Goal: Task Accomplishment & Management: Complete application form

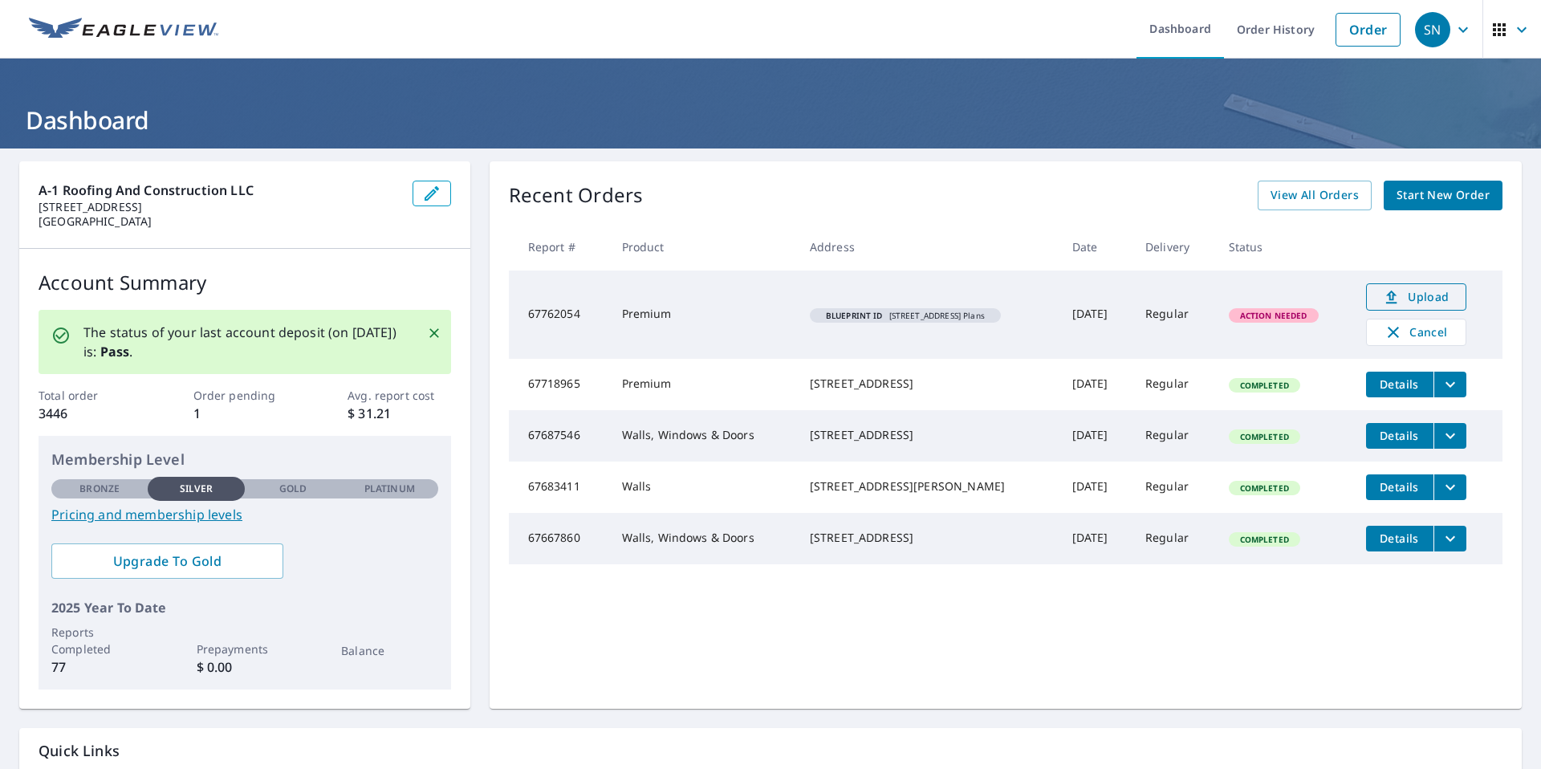
click at [1390, 293] on icon at bounding box center [1391, 296] width 19 height 19
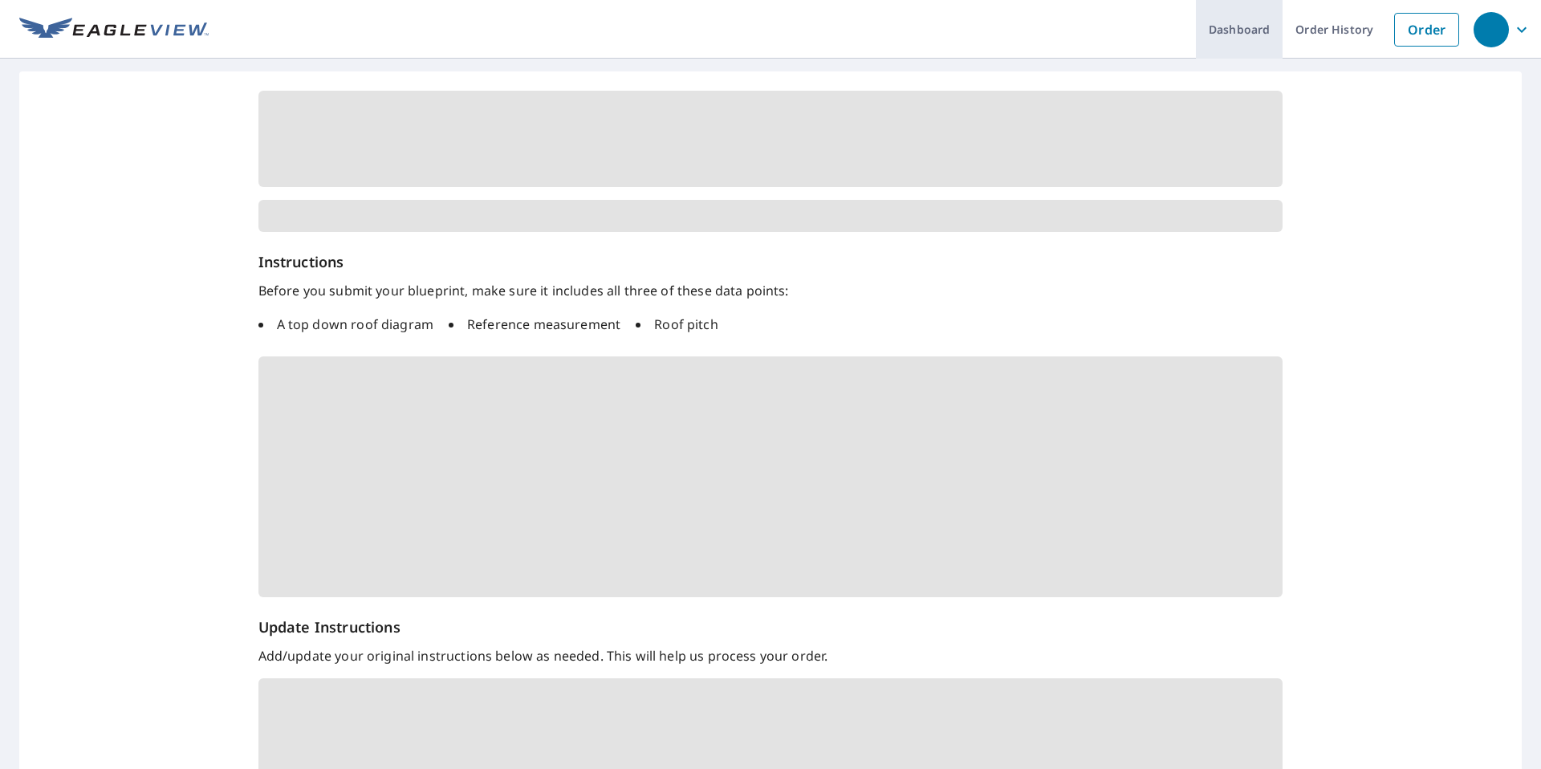
click at [1227, 32] on link "Dashboard" at bounding box center [1239, 29] width 87 height 59
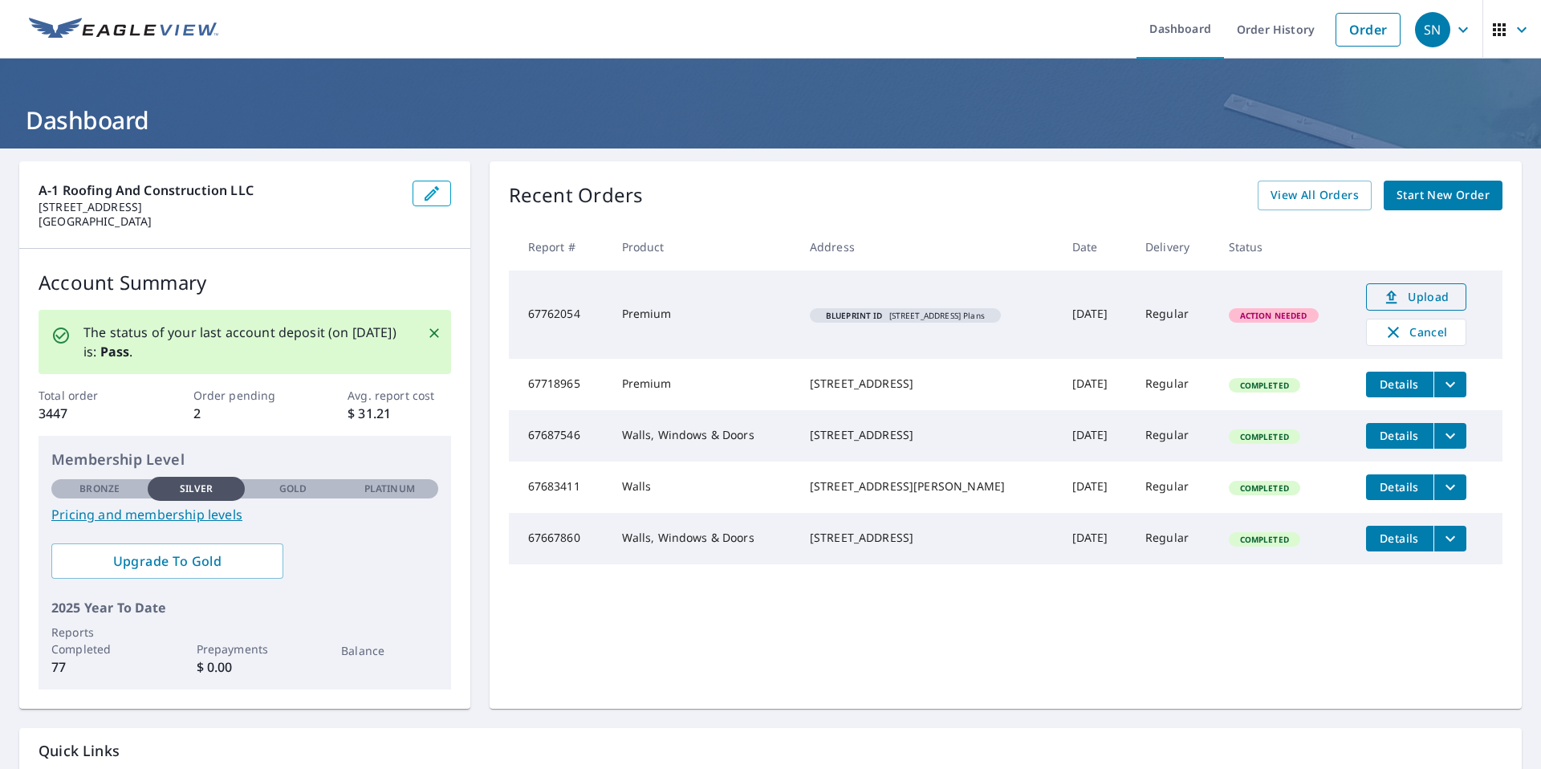
click at [1401, 293] on icon at bounding box center [1391, 296] width 19 height 19
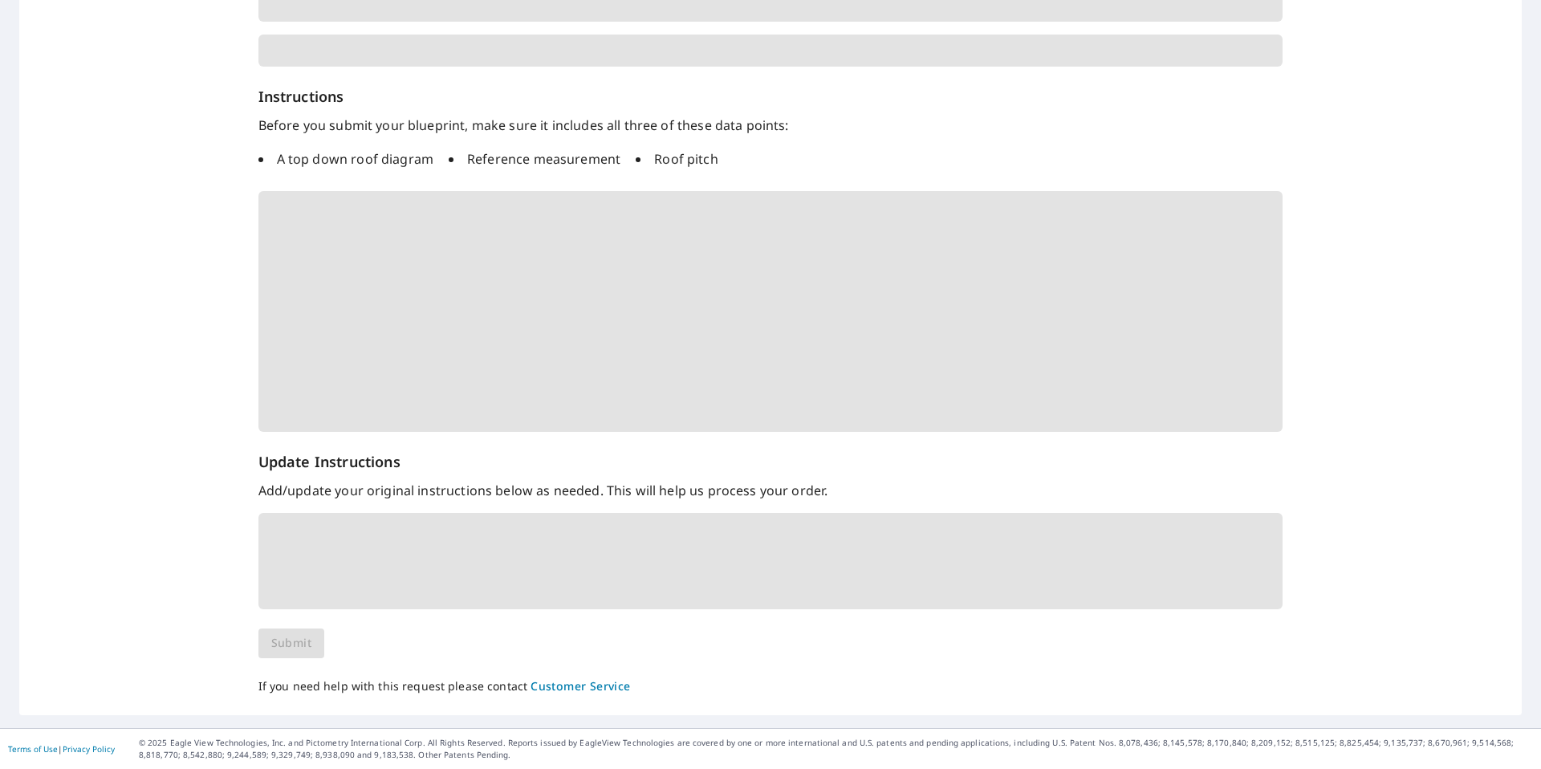
scroll to position [143, 0]
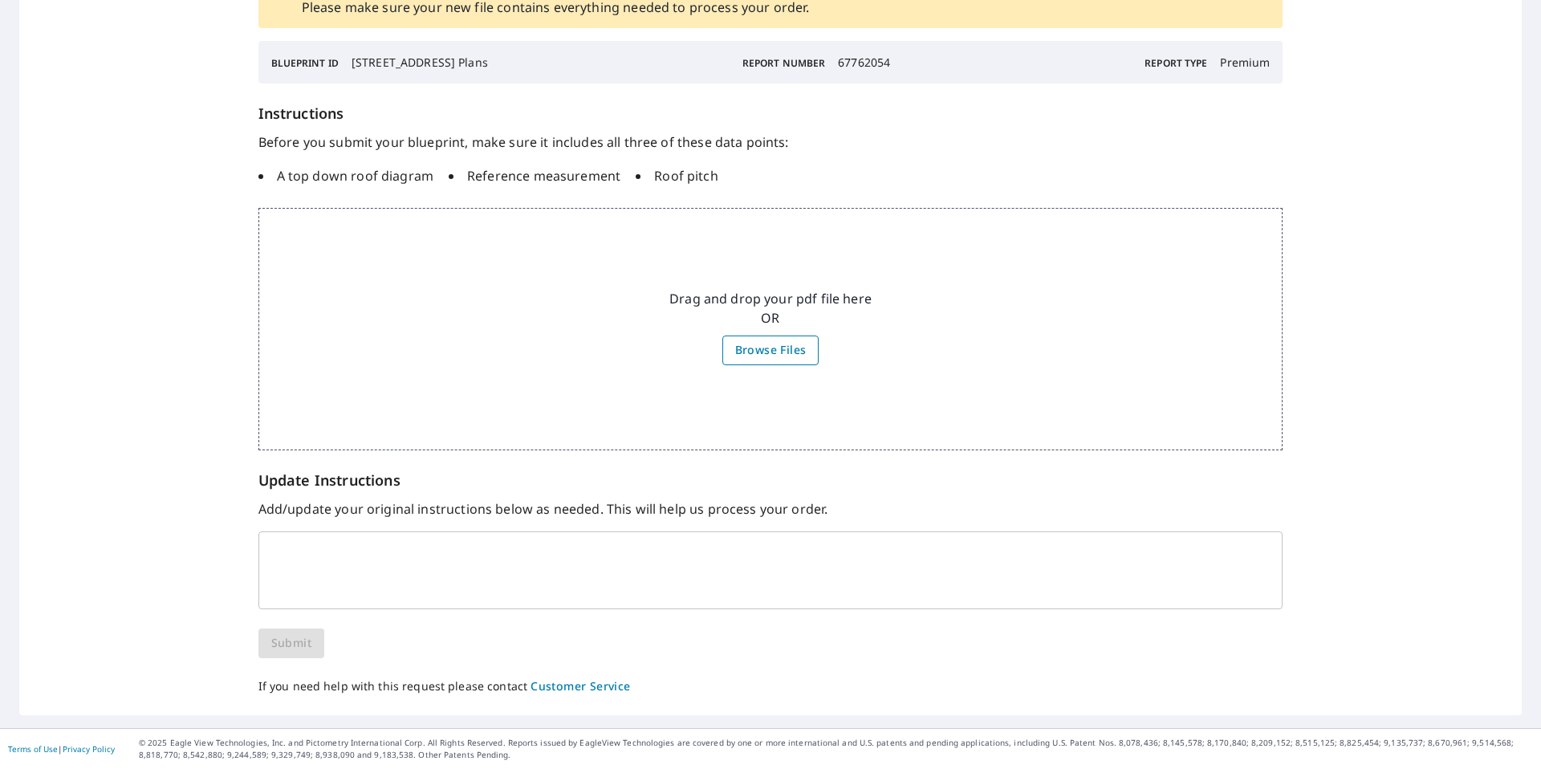
click at [782, 340] on span "Browse Files" at bounding box center [770, 350] width 71 height 20
click at [0, 0] on input "Browse Files" at bounding box center [0, 0] width 0 height 0
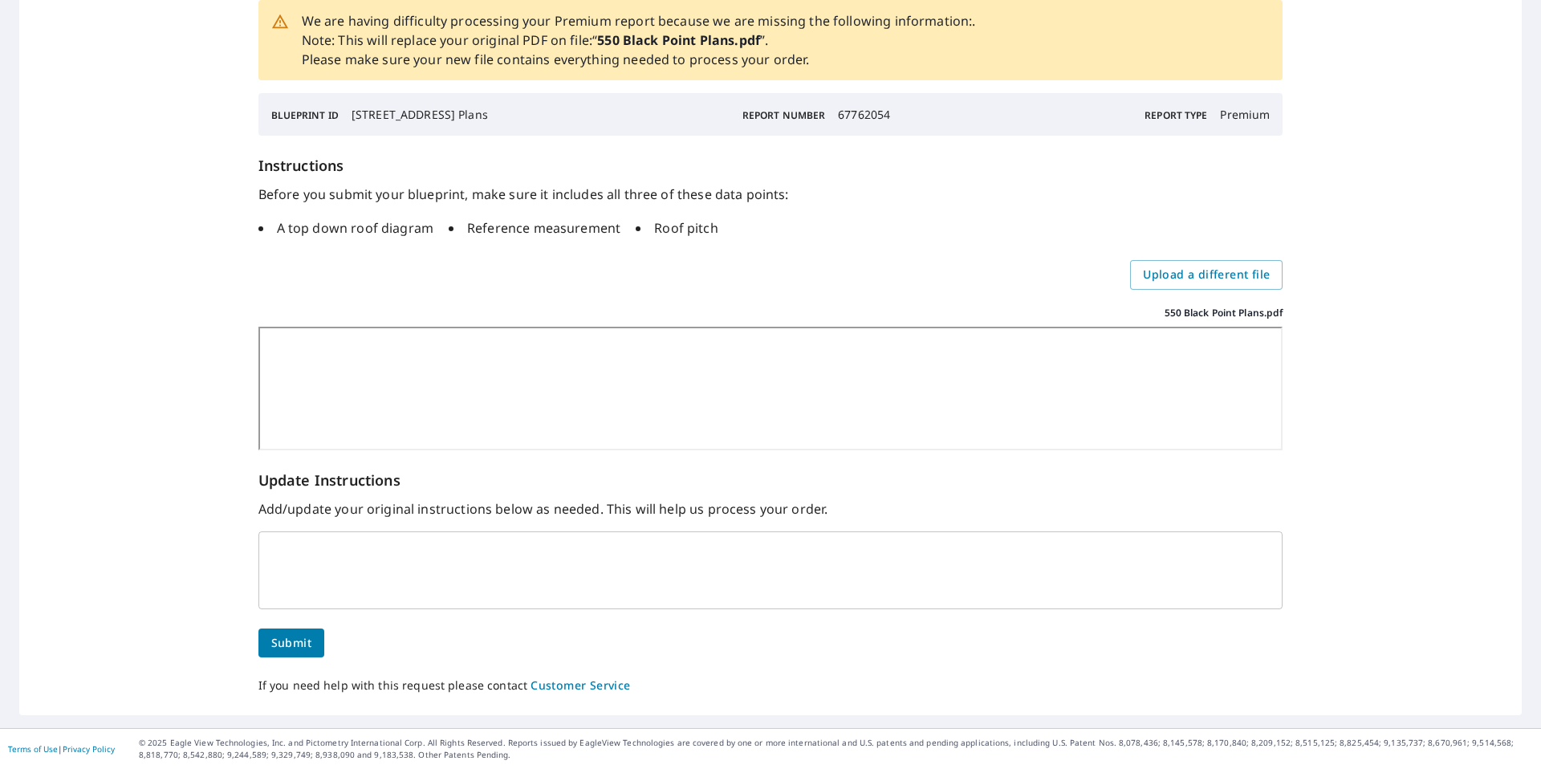
scroll to position [131, 0]
click at [347, 546] on textarea at bounding box center [771, 570] width 1002 height 48
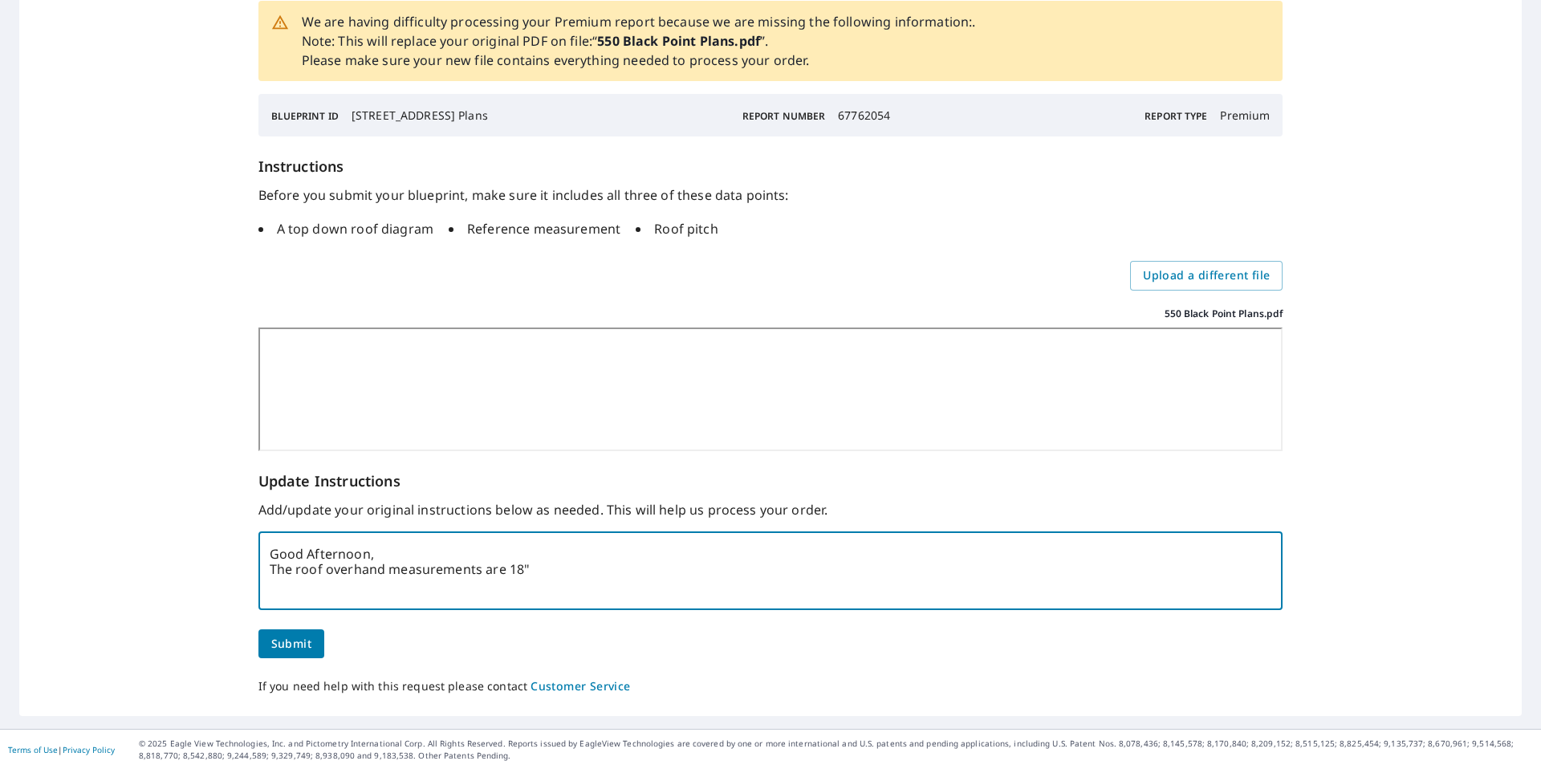
drag, startPoint x: 384, startPoint y: 569, endPoint x: 381, endPoint y: 561, distance: 8.4
click at [383, 567] on textarea "Good Afternoon, The roof overhand measurements are 18"" at bounding box center [771, 570] width 1002 height 48
click at [546, 571] on textarea "Good Afternoon, The roof overhang measurements are 18"" at bounding box center [771, 570] width 1002 height 48
paste textarea "Pretty much everywhere on the main roof has a typical 18” overhang (soffit Dept…"
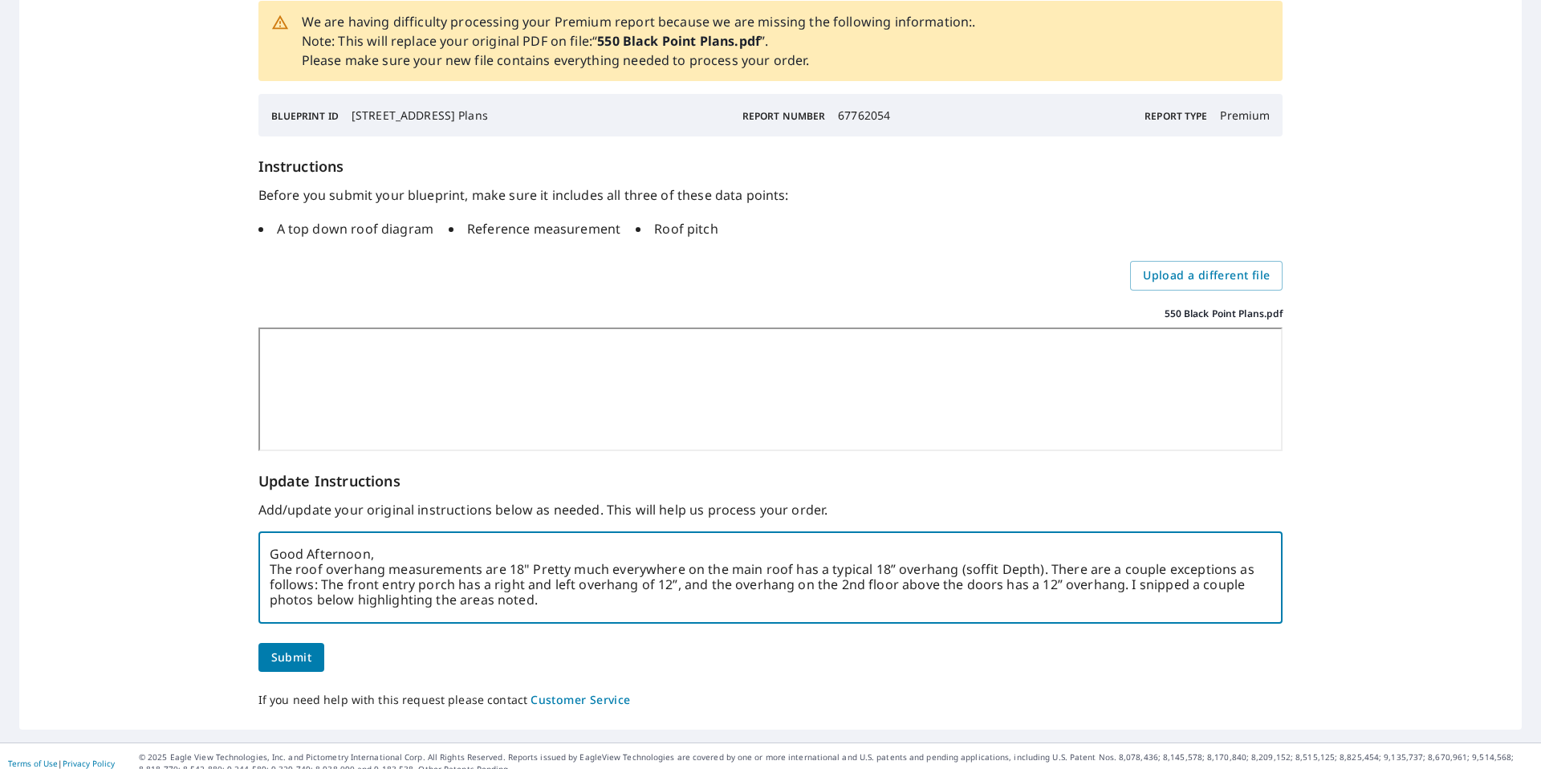
drag, startPoint x: 530, startPoint y: 569, endPoint x: 603, endPoint y: 572, distance: 72.3
click at [603, 572] on textarea "Good Afternoon, The roof overhang measurements are 18" Pretty much everywhere o…" at bounding box center [771, 577] width 1002 height 62
drag, startPoint x: 1046, startPoint y: 585, endPoint x: 1068, endPoint y: 615, distance: 37.9
click at [1069, 615] on div "Good Afternoon, The roof overhang measurements are 18" everywhere on the main r…" at bounding box center [770, 577] width 1025 height 91
drag, startPoint x: 482, startPoint y: 570, endPoint x: 599, endPoint y: 572, distance: 117.2
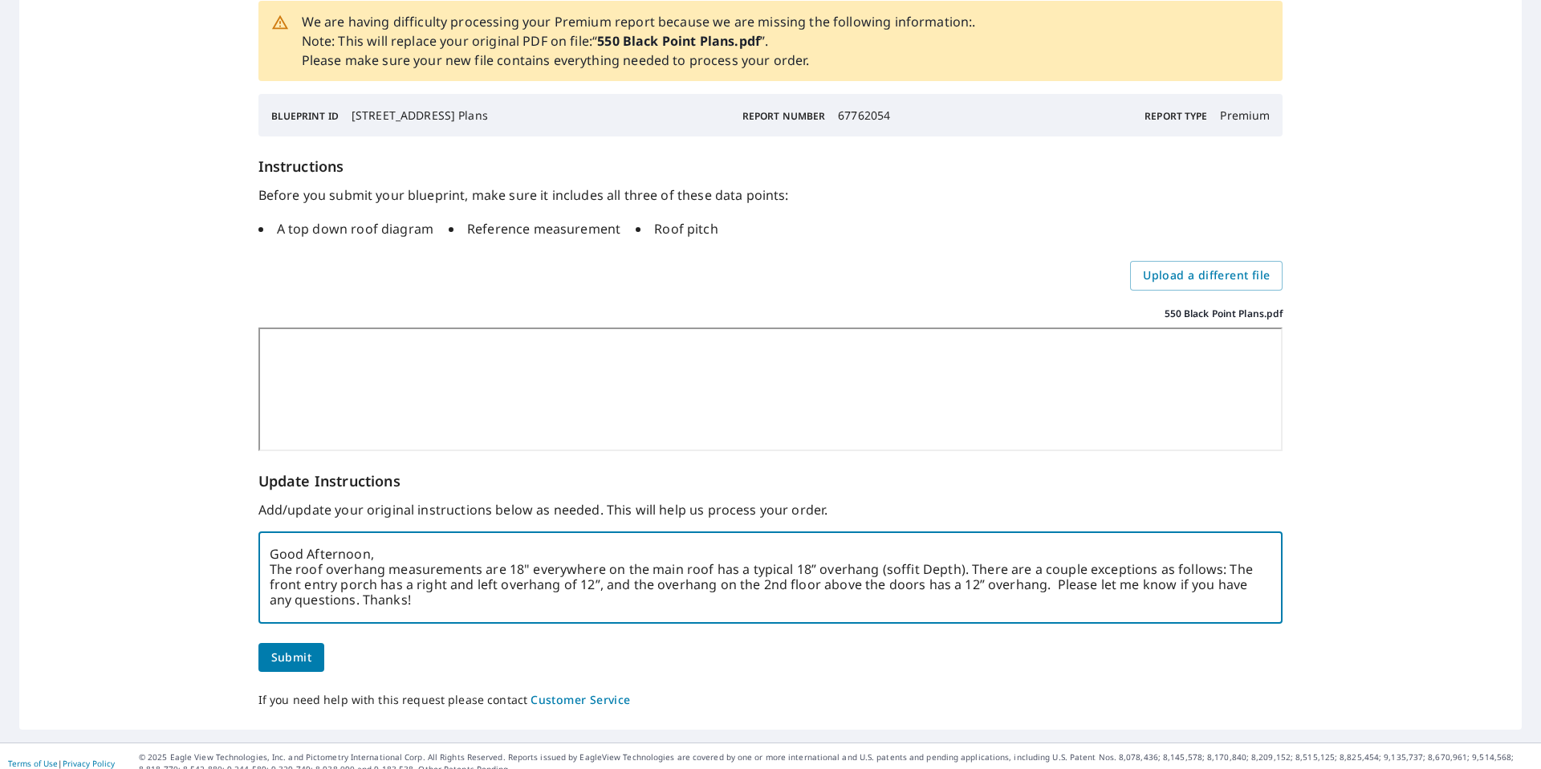
click at [599, 572] on textarea "Good Afternoon, The roof overhang measurements are 18" everywhere on the main r…" at bounding box center [771, 577] width 1002 height 62
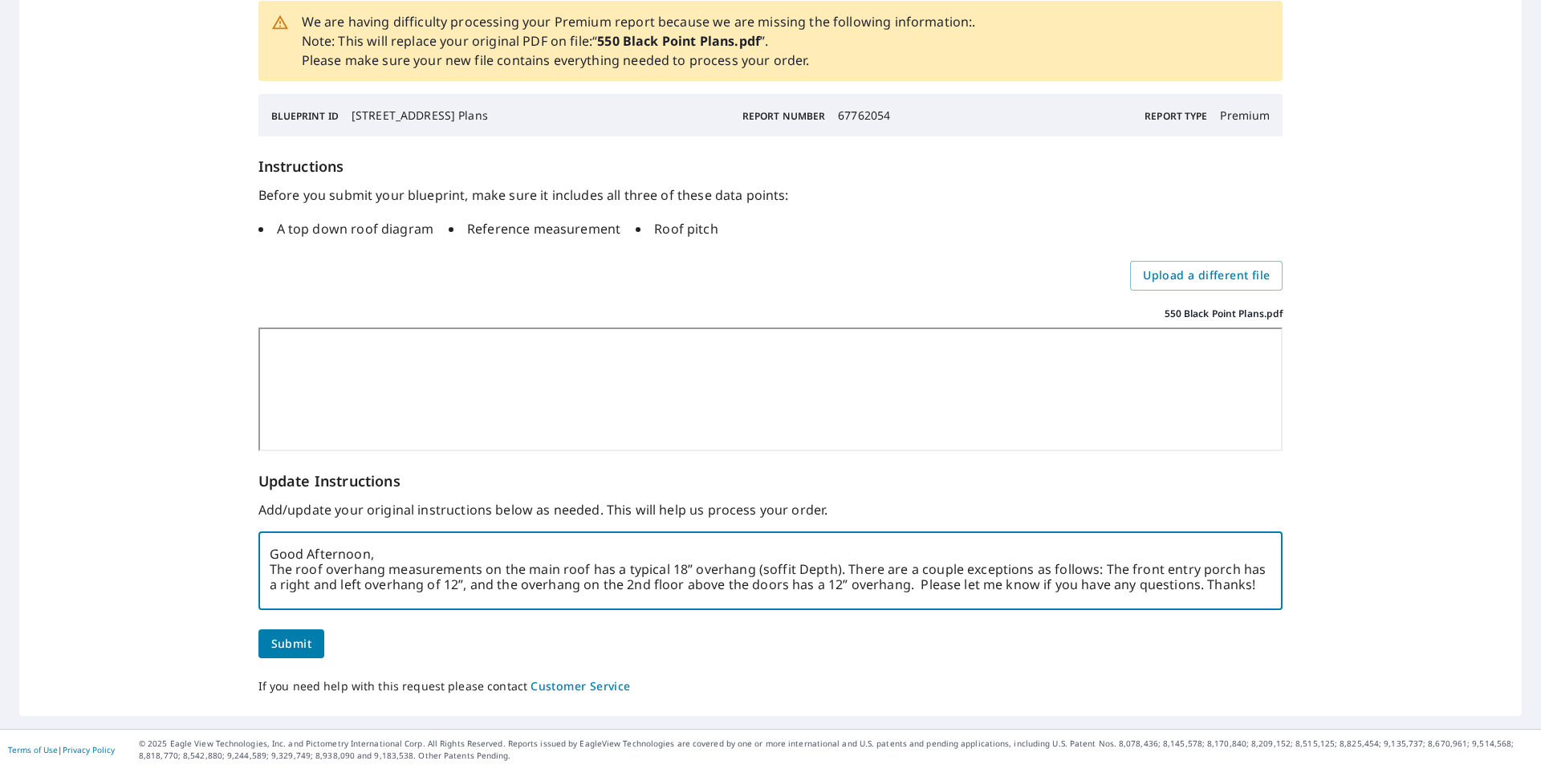
type textarea "Good Afternoon, The roof overhang measurements on the main roof has a typical 1…"
click at [285, 644] on span "Submit" at bounding box center [291, 644] width 40 height 20
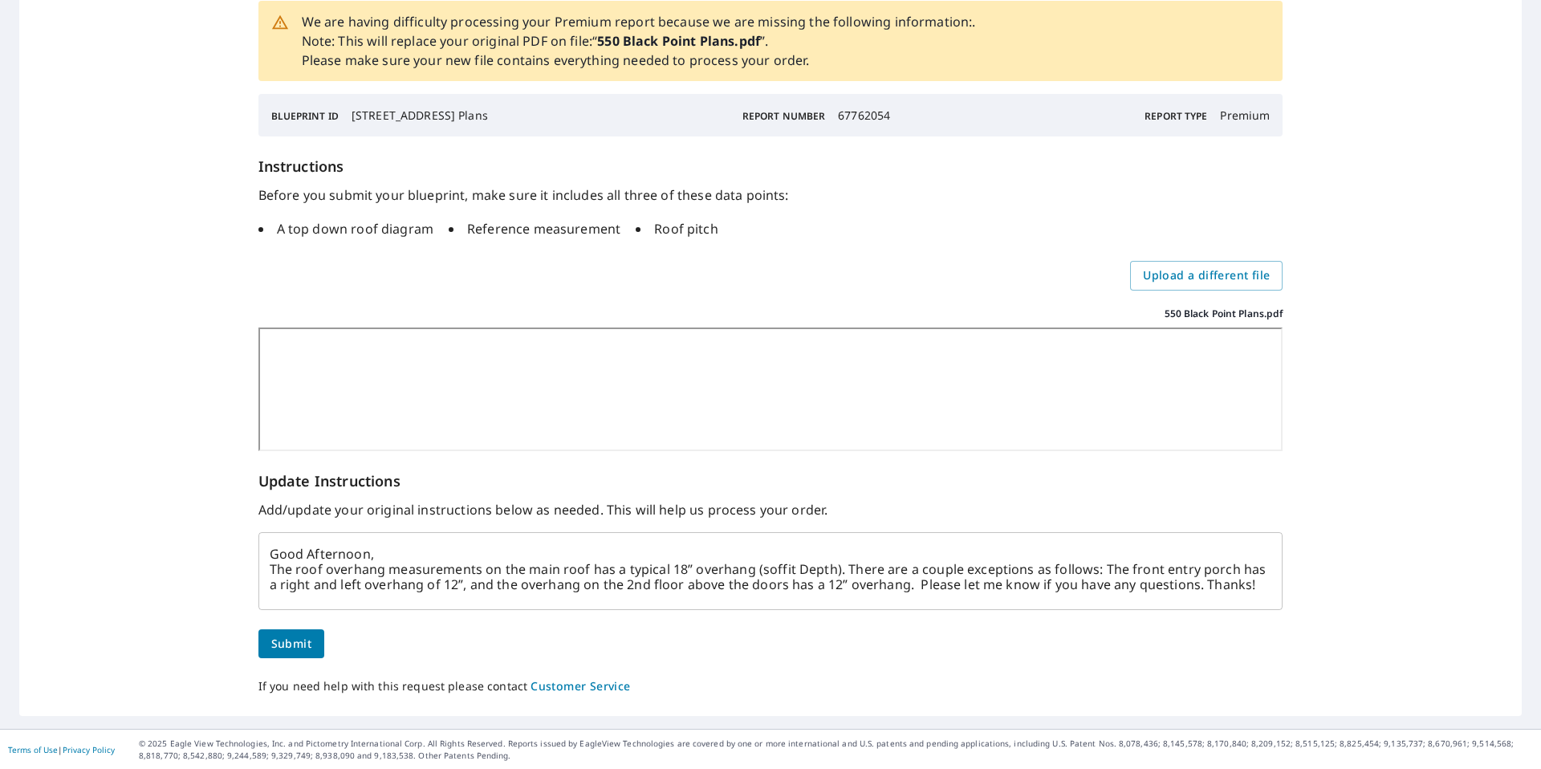
scroll to position [0, 0]
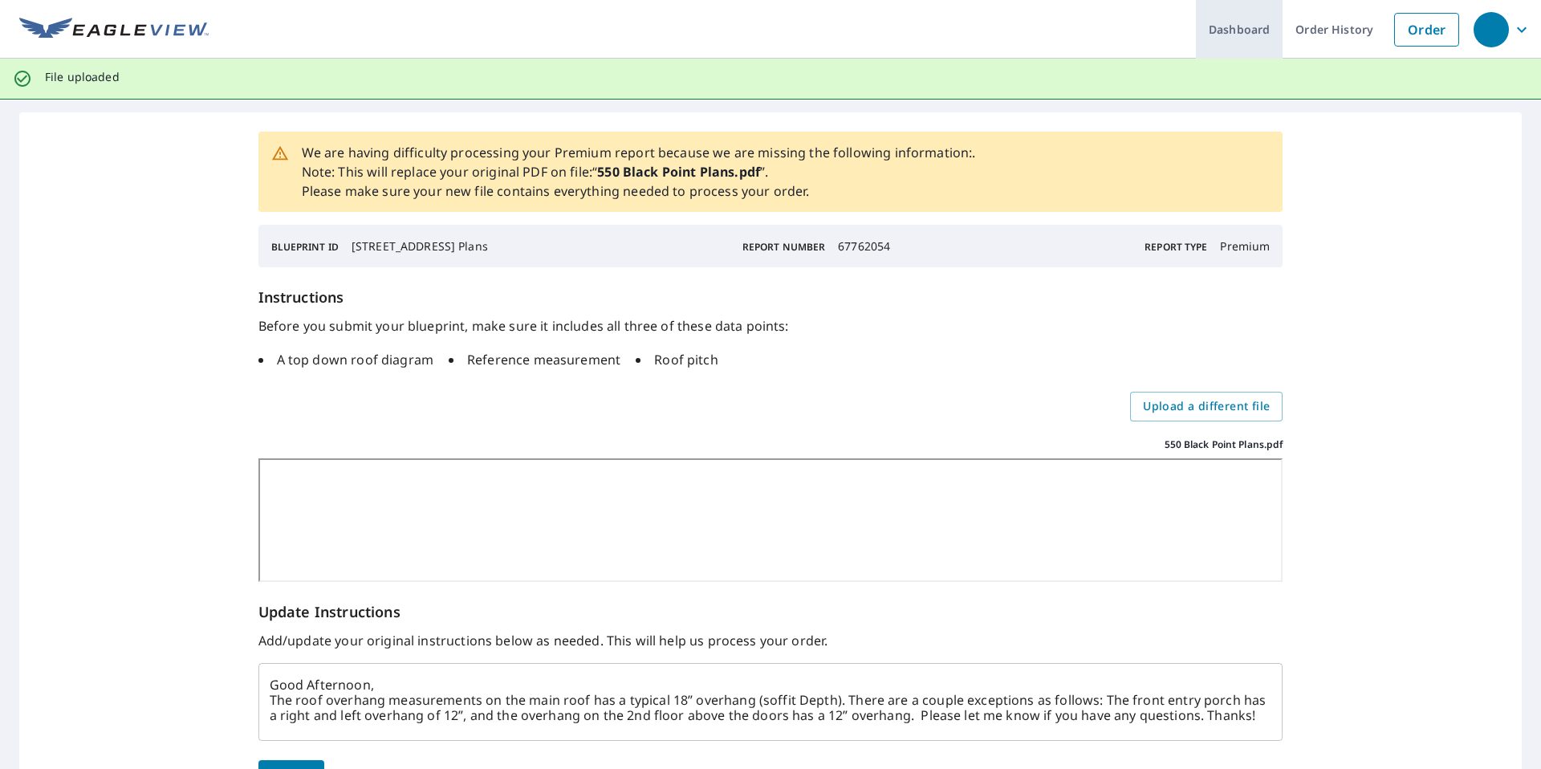
click at [1238, 30] on link "Dashboard" at bounding box center [1239, 29] width 87 height 59
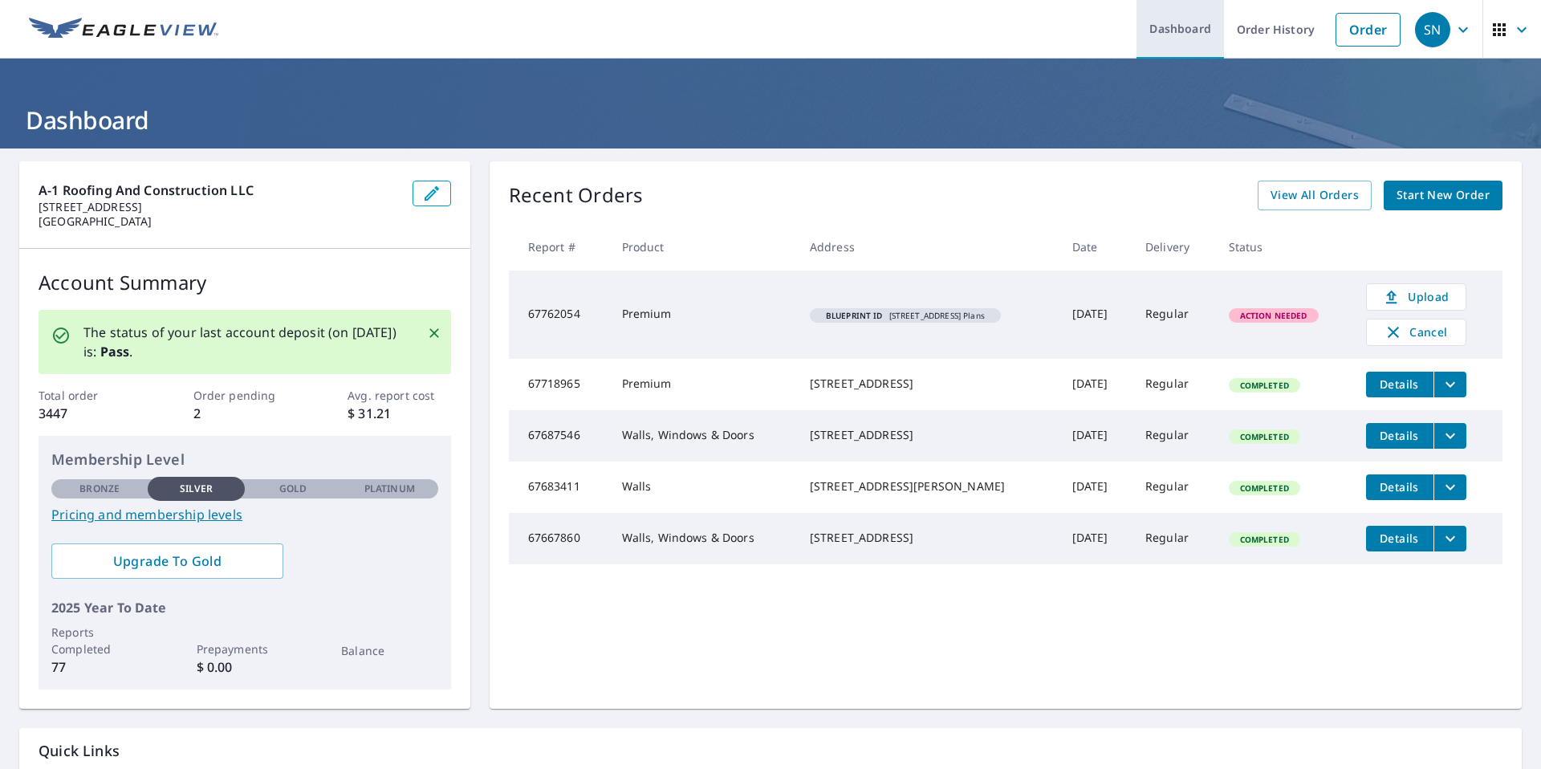
click at [1178, 31] on link "Dashboard" at bounding box center [1179, 29] width 87 height 59
click at [1276, 28] on link "Order History" at bounding box center [1276, 29] width 104 height 59
